Goal: Communication & Community: Answer question/provide support

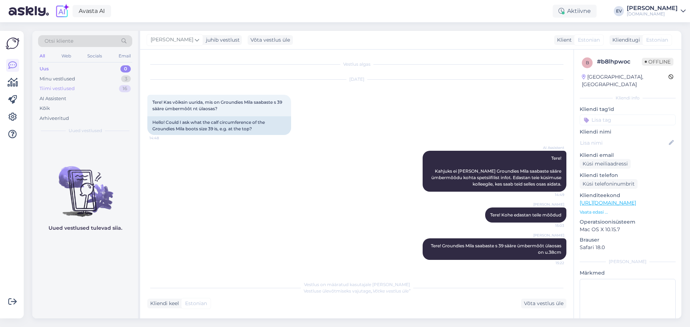
click at [75, 92] on div "Tiimi vestlused 16" at bounding box center [85, 89] width 94 height 10
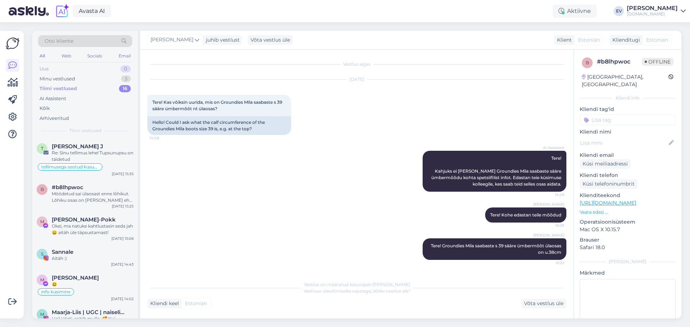
click at [97, 68] on div "Uus 0" at bounding box center [85, 69] width 94 height 10
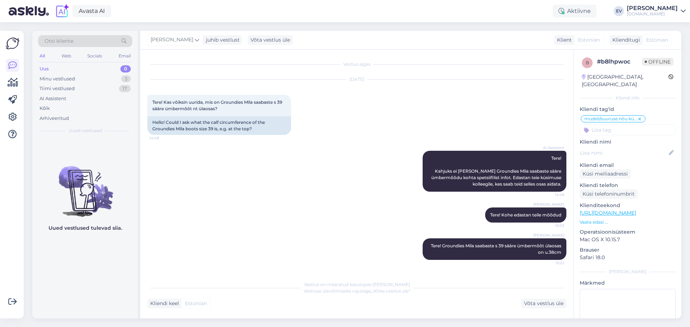
click at [95, 69] on div "Uus 0" at bounding box center [85, 69] width 94 height 10
click at [82, 96] on div "AI Assistent" at bounding box center [85, 99] width 94 height 10
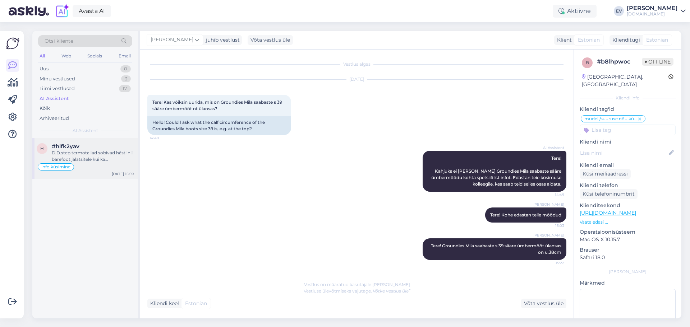
click at [90, 151] on div "D.D.step termotallad sobivad hästi nii barefoot jalatsitele kui ka tavajalatsit…" at bounding box center [93, 156] width 82 height 13
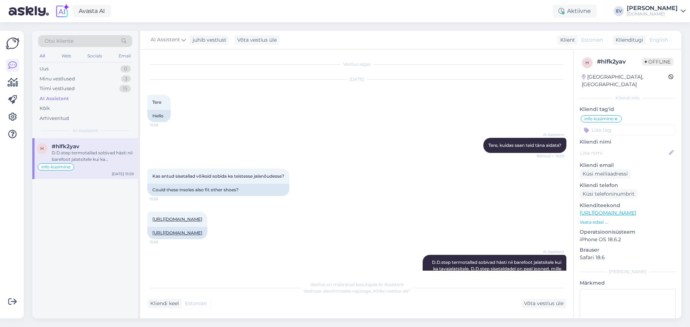
scroll to position [36, 0]
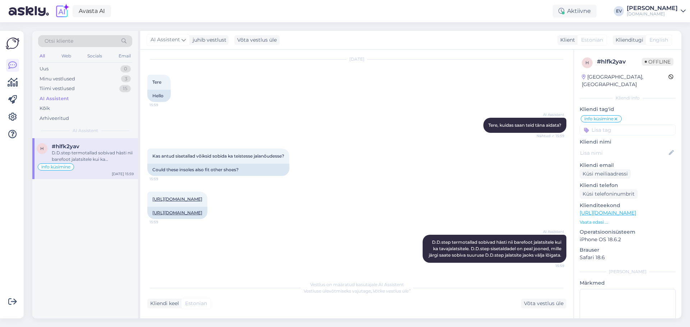
click at [75, 64] on div "Otsi kliente All Web Socials Email Uus 0 Minu vestlused 3 Tiimi vestlused 15 AI…" at bounding box center [85, 84] width 106 height 107
click at [85, 68] on div "Uus 0" at bounding box center [85, 69] width 94 height 10
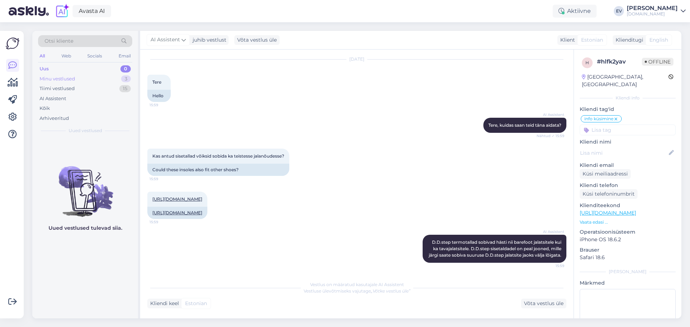
click at [88, 77] on div "Minu vestlused 3" at bounding box center [85, 79] width 94 height 10
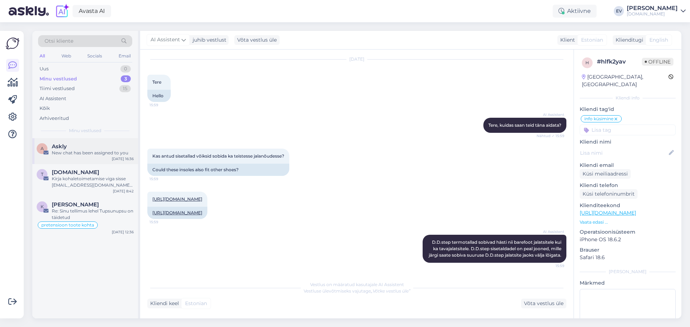
click at [93, 147] on div "Askly" at bounding box center [93, 146] width 82 height 6
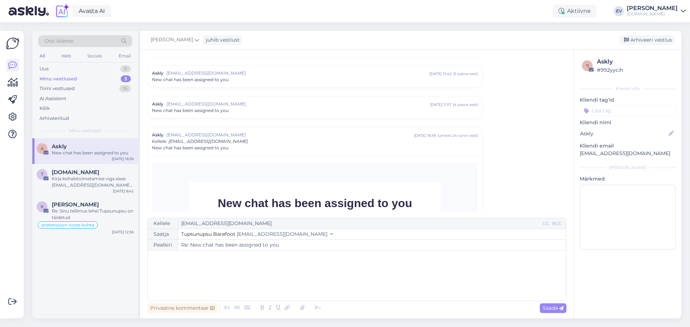
scroll to position [172, 0]
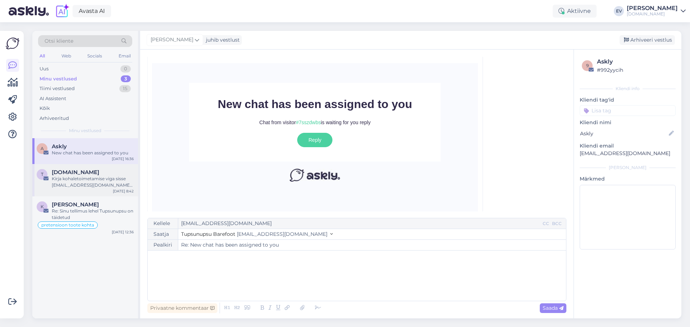
click at [90, 186] on div "Kirja kohaletoimetamise viga sisse [EMAIL_ADDRESS][DOMAIN_NAME] peal [DATE] 7:4…" at bounding box center [93, 182] width 82 height 13
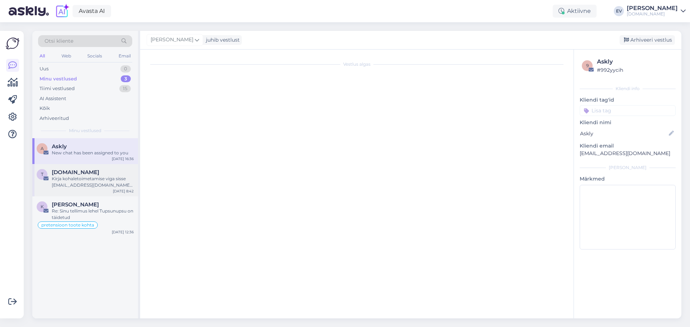
scroll to position [0, 0]
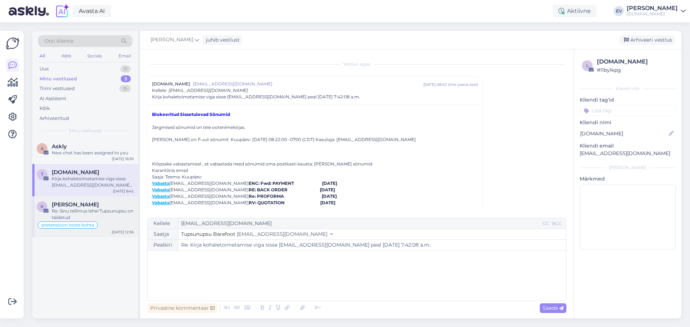
click at [102, 211] on div "Re: Sinu tellimus lehel Tupsunupsu on täidetud" at bounding box center [93, 214] width 82 height 13
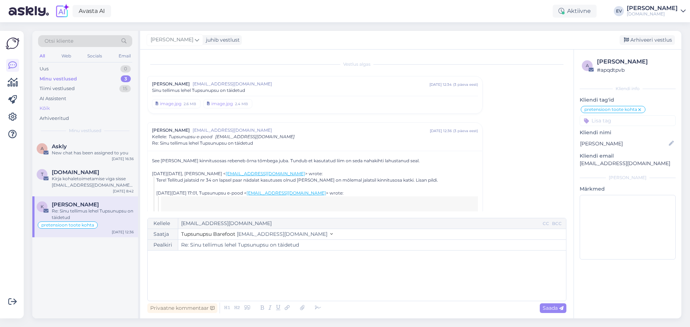
click at [79, 105] on div "Kõik" at bounding box center [85, 109] width 94 height 10
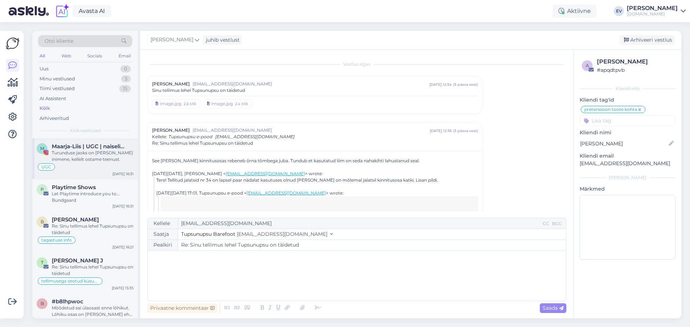
click at [104, 153] on div "Turunduse jaoks on [PERSON_NAME] inimene, kellelt ostame teenust." at bounding box center [93, 156] width 82 height 13
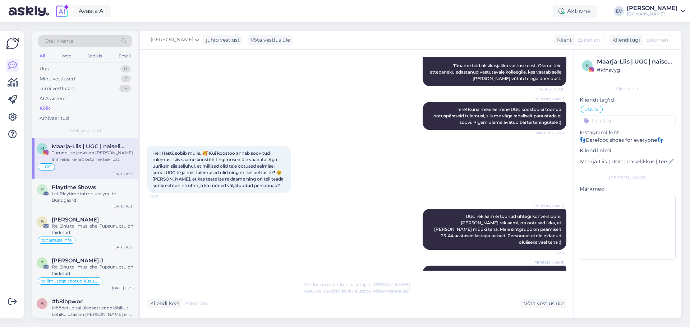
scroll to position [630, 0]
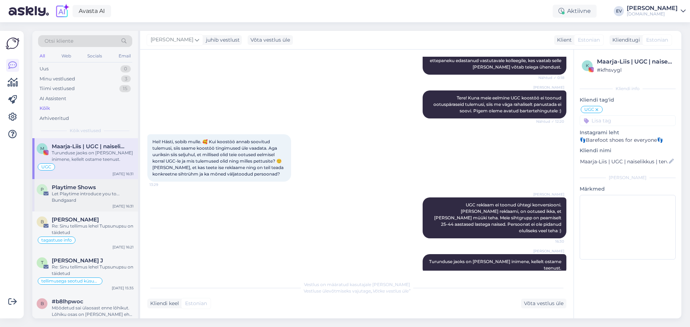
click at [77, 190] on span "Playtime Shows" at bounding box center [74, 187] width 44 height 6
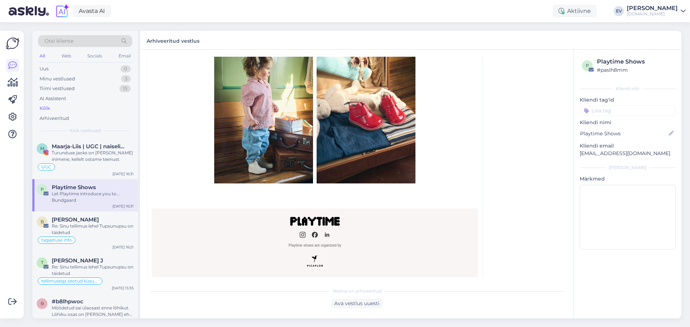
scroll to position [1007, 0]
